Goal: Information Seeking & Learning: Understand process/instructions

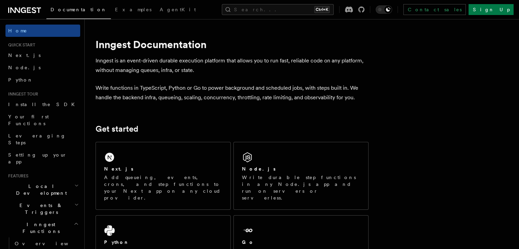
scroll to position [68, 0]
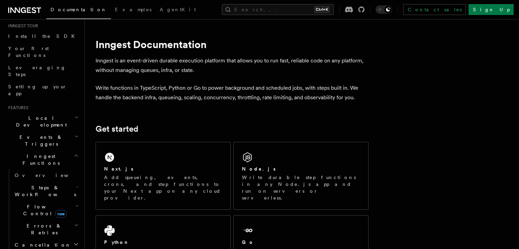
click at [76, 184] on icon "button" at bounding box center [77, 186] width 3 height 5
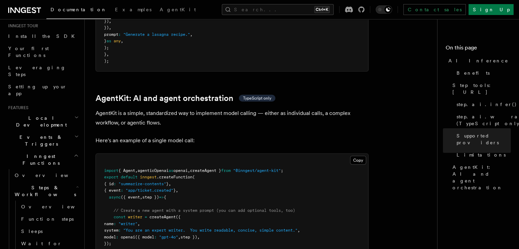
scroll to position [1978, 0]
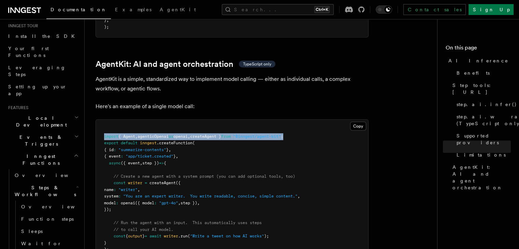
drag, startPoint x: 311, startPoint y: 107, endPoint x: 104, endPoint y: 106, distance: 207.1
click at [104, 120] on pre "import { Agent , agenticOpenai as openai , createAgent } from "@inngest/agent-k…" at bounding box center [232, 193] width 272 height 147
copy span "import { Agent , agenticOpenai as openai , createAgent } from "@inngest/agent-k…"
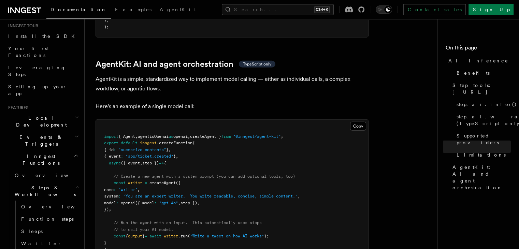
click at [454, 40] on nav "On this page AI Inference Benefits Step tools: [URL] step.ai.infer() step.ai.wr…" at bounding box center [478, 134] width 82 height 230
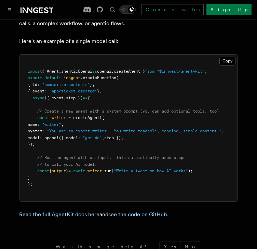
scroll to position [2115, 0]
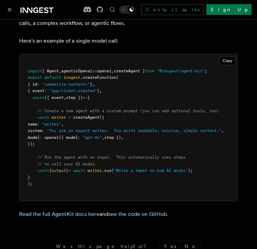
drag, startPoint x: 36, startPoint y: 109, endPoint x: 83, endPoint y: 135, distance: 53.7
click at [83, 135] on pre "import { Agent , agenticOpenai as openai , createAgent } from "@inngest/agent-k…" at bounding box center [128, 127] width 218 height 147
copy code "const writer = createAgent ({ name : "writer" , system : "You are an expert wri…"
click at [150, 127] on pre "import { Agent , agenticOpenai as openai , createAgent } from "@inngest/agent-k…" at bounding box center [128, 127] width 218 height 147
drag, startPoint x: 38, startPoint y: 110, endPoint x: 83, endPoint y: 138, distance: 53.4
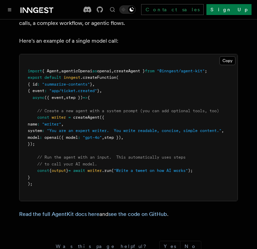
click at [83, 138] on pre "import { Agent , agenticOpenai as openai , createAgent } from "@inngest/agent-k…" at bounding box center [128, 127] width 218 height 147
copy code "const writer = createAgent ({ name : "writer" , system : "You are an expert wri…"
